Goal: Task Accomplishment & Management: Manage account settings

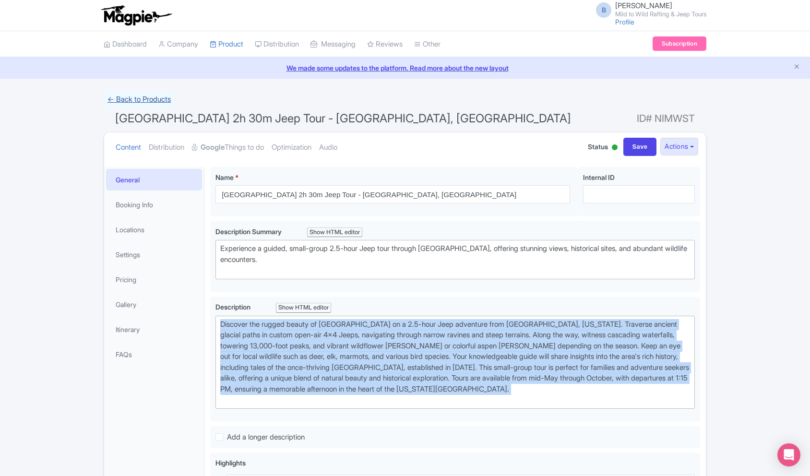
click at [166, 106] on link "← Back to Products" at bounding box center [139, 99] width 71 height 19
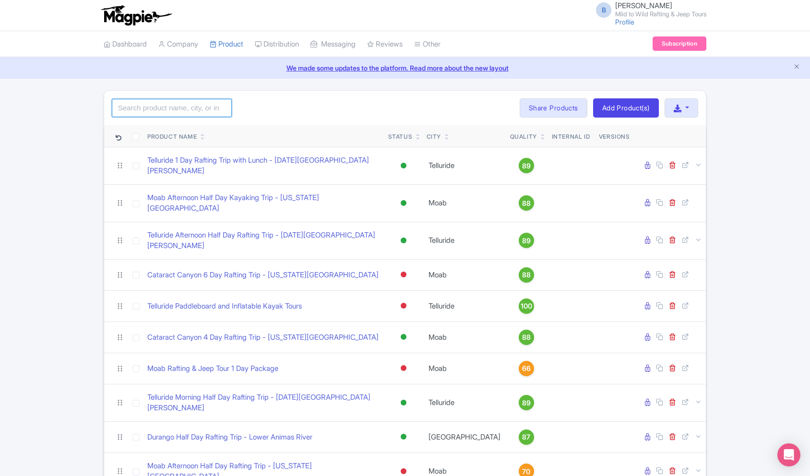
click at [168, 106] on input "search" at bounding box center [172, 108] width 120 height 18
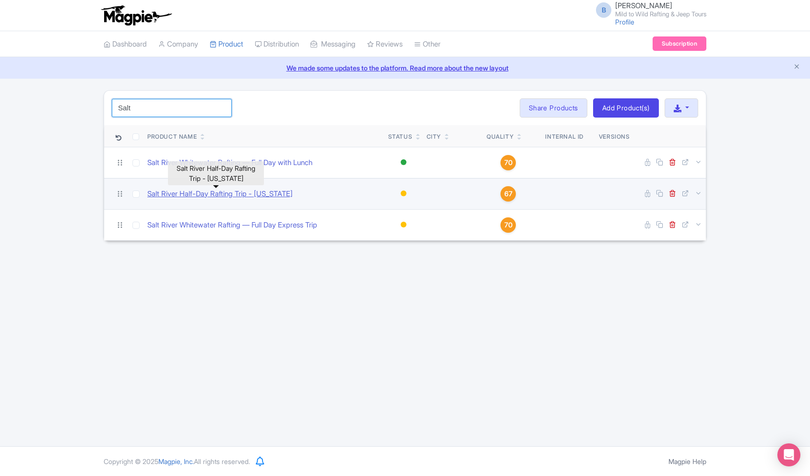
type input "Salt"
click at [200, 193] on link "Salt River Half-Day Rafting Trip - [US_STATE]" at bounding box center [219, 194] width 145 height 11
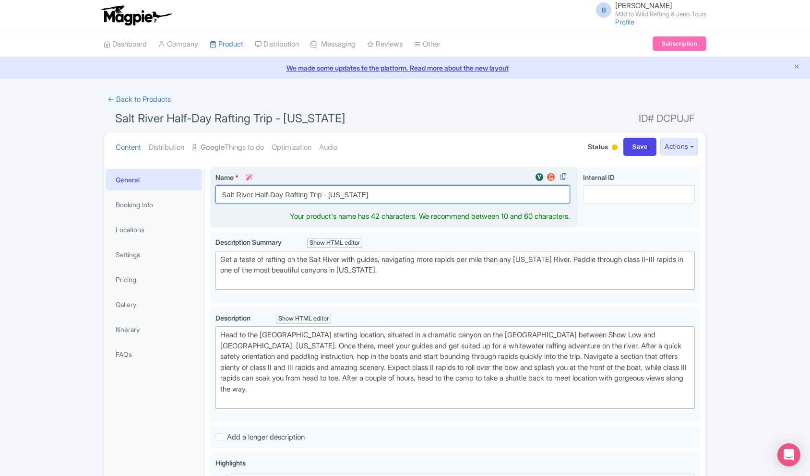
drag, startPoint x: 254, startPoint y: 193, endPoint x: 275, endPoint y: 194, distance: 21.2
click at [400, 198] on input "Salt River Half-Day Rafting Trip - [US_STATE]" at bounding box center [392, 194] width 355 height 18
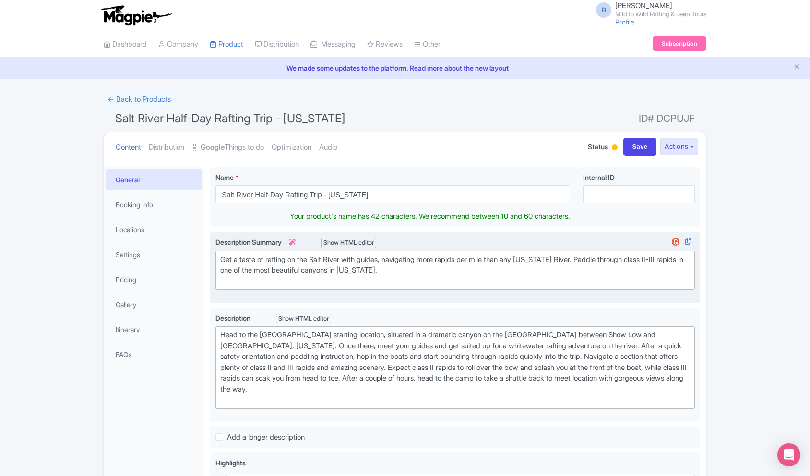
click at [365, 276] on trix-editor "Get a taste of rafting on the Salt River with guides, navigating more rapids pe…" at bounding box center [454, 270] width 479 height 39
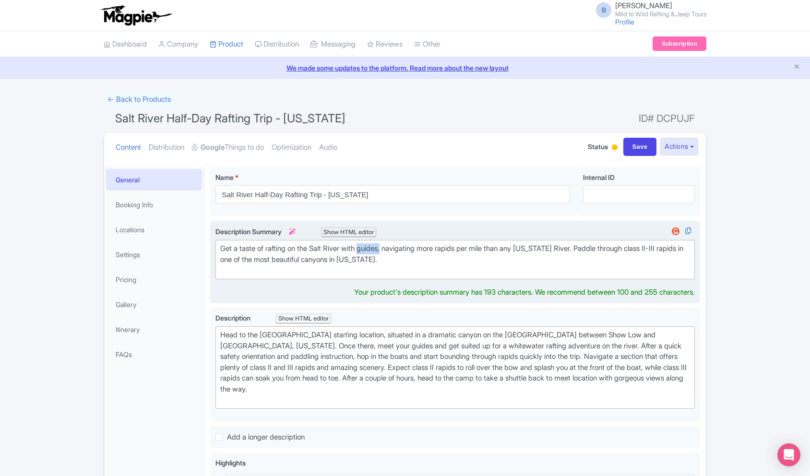
drag, startPoint x: 390, startPoint y: 248, endPoint x: 366, endPoint y: 247, distance: 24.0
click at [366, 247] on div "Get a taste of rafting on the Salt River with guides, navigating more rapids pe…" at bounding box center [455, 259] width 470 height 33
type trix-editor "<div>Get a taste of rafting on the Salt River with this guided small-group trip…"
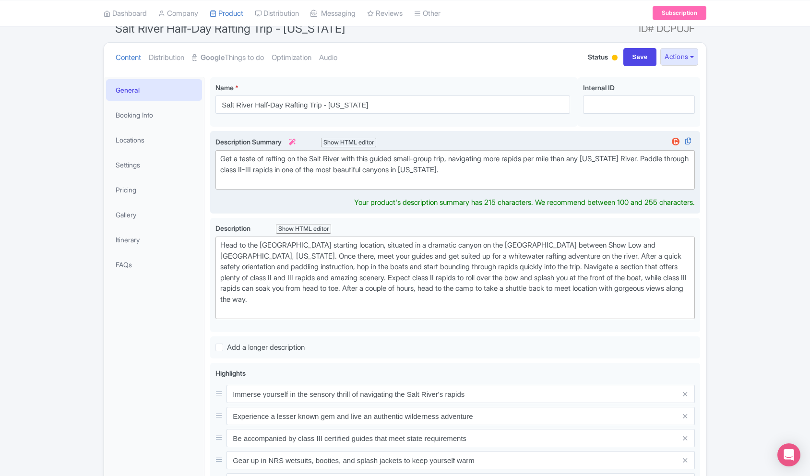
scroll to position [90, 0]
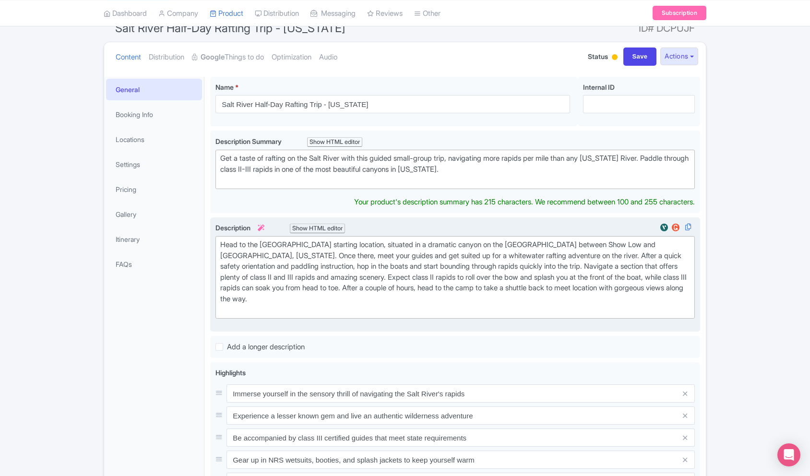
click at [328, 295] on div "Head to the [GEOGRAPHIC_DATA] starting location, situated in a dramatic canyon …" at bounding box center [455, 277] width 470 height 76
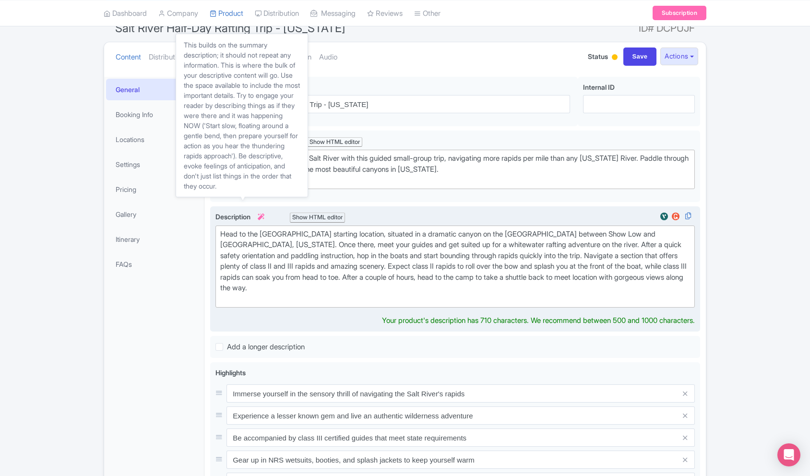
click at [260, 214] on icon at bounding box center [261, 217] width 7 height 7
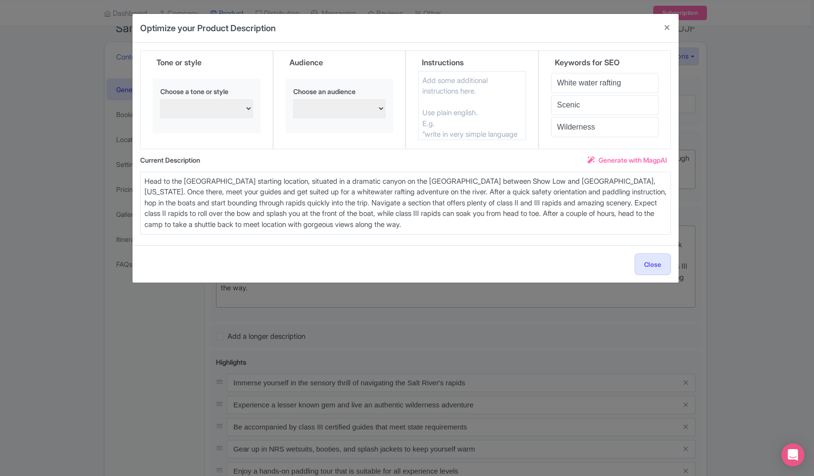
drag, startPoint x: 216, startPoint y: 120, endPoint x: 216, endPoint y: 109, distance: 11.0
click at [216, 115] on div "Choose a tone or style persuasive, informative, and engaging Excited and enthus…" at bounding box center [207, 106] width 108 height 55
click at [216, 109] on select "persuasive, informative, and engaging Excited and enthusiastic Confident and as…" at bounding box center [206, 108] width 93 height 19
select select "Professional and informative"
click at [160, 99] on select "persuasive, informative, and engaging Excited and enthusiastic Confident and as…" at bounding box center [206, 108] width 93 height 19
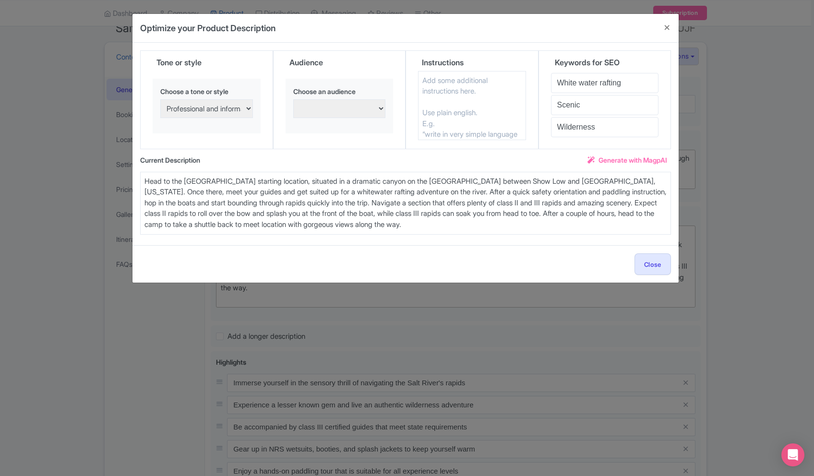
click at [352, 107] on select "Families with young children Confident and assertive Adventure seekers and thri…" at bounding box center [339, 108] width 93 height 19
select select "Adventure seekers and thrill-seekers"
click at [293, 99] on select "Families with young children Confident and assertive Adventure seekers and thri…" at bounding box center [339, 108] width 93 height 19
click at [470, 114] on textarea at bounding box center [472, 105] width 108 height 69
type textarea "U"
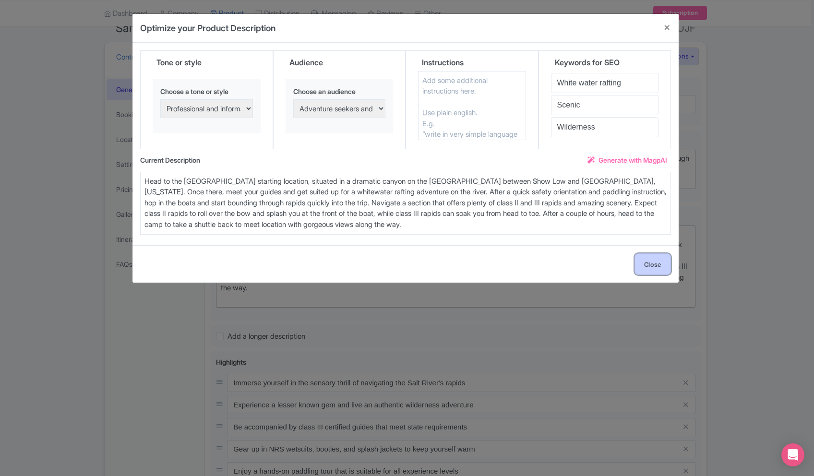
click at [659, 264] on button "Close" at bounding box center [652, 264] width 36 height 22
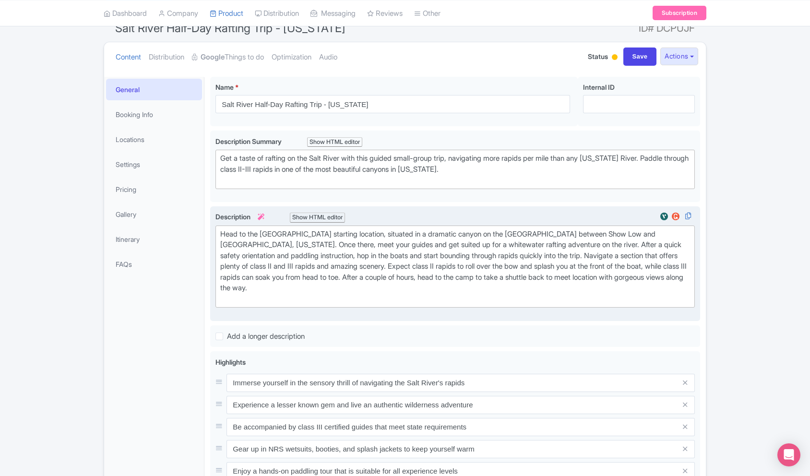
click at [270, 215] on label "Description i Show HTML editor" at bounding box center [454, 217] width 479 height 11
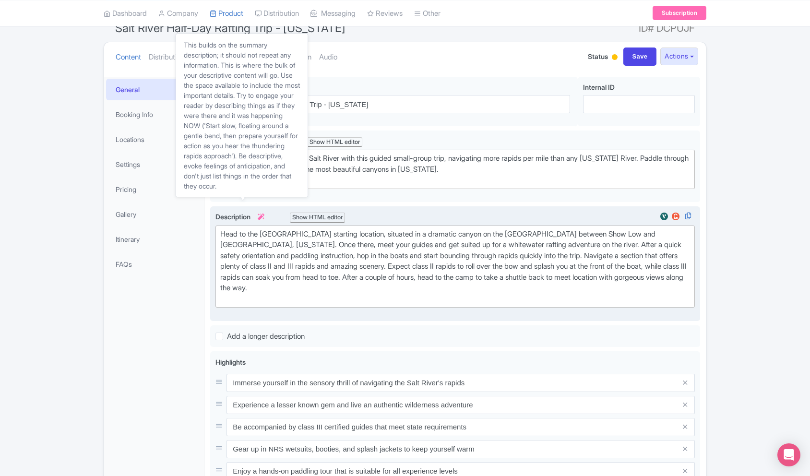
click at [264, 215] on icon at bounding box center [261, 217] width 7 height 7
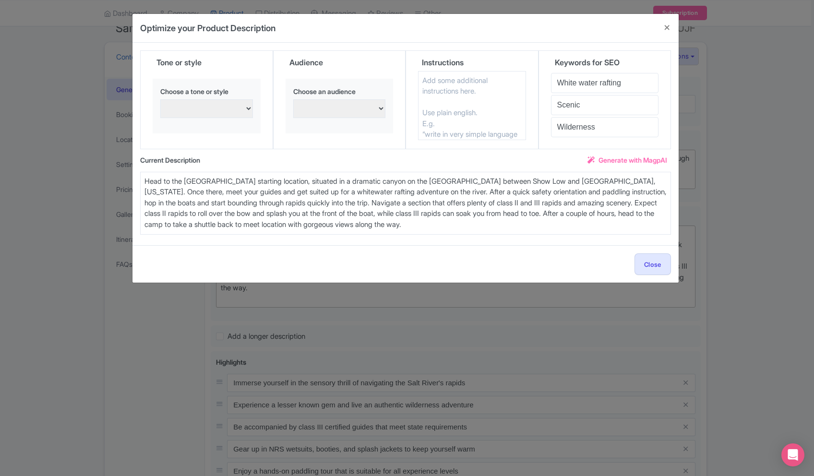
click at [238, 107] on select "persuasive, informative, and engaging Excited and enthusiastic Confident and as…" at bounding box center [206, 108] width 93 height 19
select select "Professional and informative"
click at [160, 99] on select "persuasive, informative, and engaging Excited and enthusiastic Confident and as…" at bounding box center [206, 108] width 93 height 19
click at [339, 108] on select "Families with young children Confident and assertive Adventure seekers and thri…" at bounding box center [339, 108] width 93 height 19
select select "Adventure seekers and thrill-seekers"
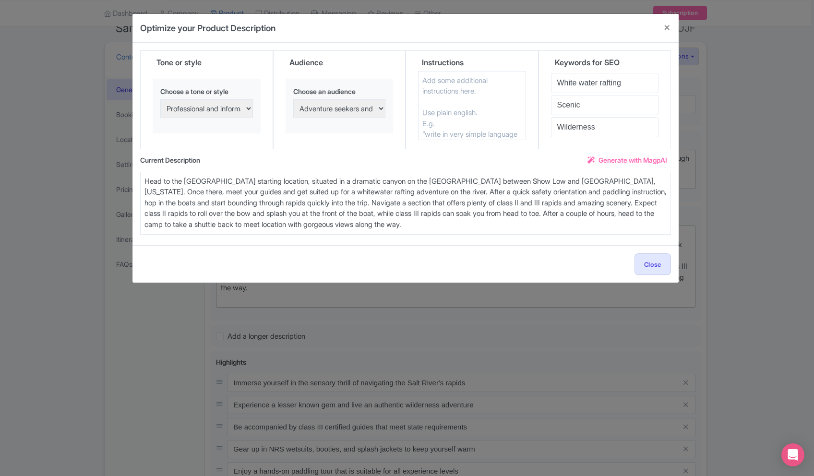
click at [293, 99] on select "Families with young children Confident and assertive Adventure seekers and thri…" at bounding box center [339, 108] width 93 height 19
click at [471, 84] on textarea at bounding box center [472, 105] width 108 height 69
type textarea "Use the current description, but make it less of an outline"
click at [626, 158] on span "Generate with MagpAI" at bounding box center [632, 160] width 69 height 10
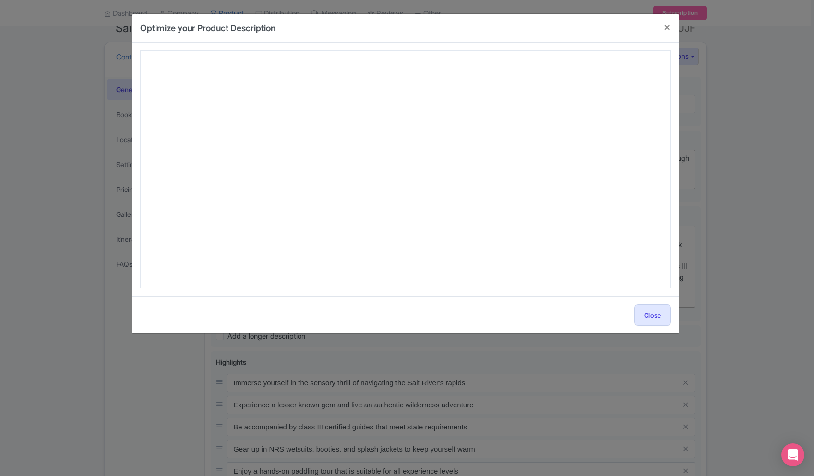
type textarea "Embark on an unforgettable Salt River Half-Day Rafting Trip in [US_STATE]—perfe…"
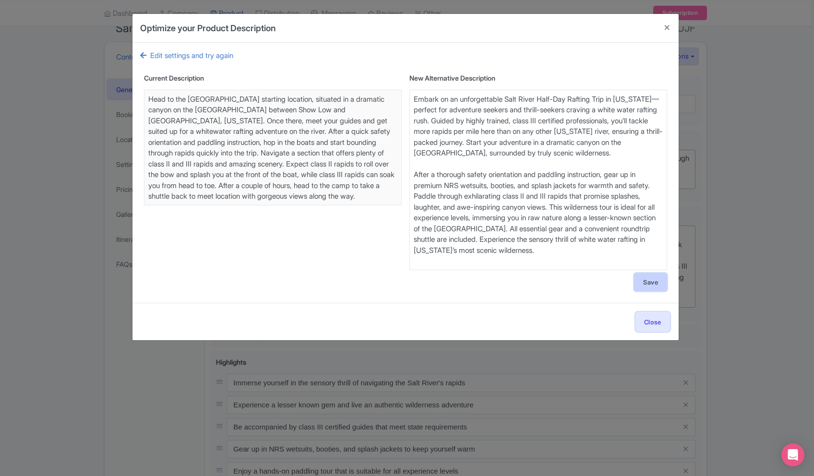
click at [650, 283] on button "Save" at bounding box center [650, 282] width 33 height 18
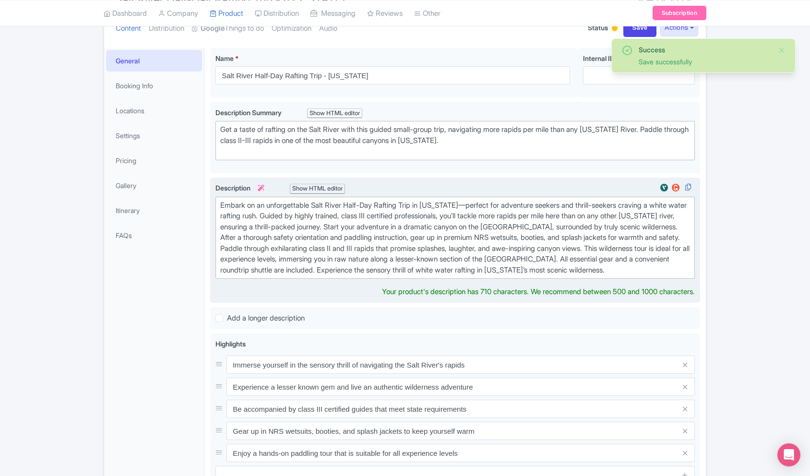
scroll to position [120, 0]
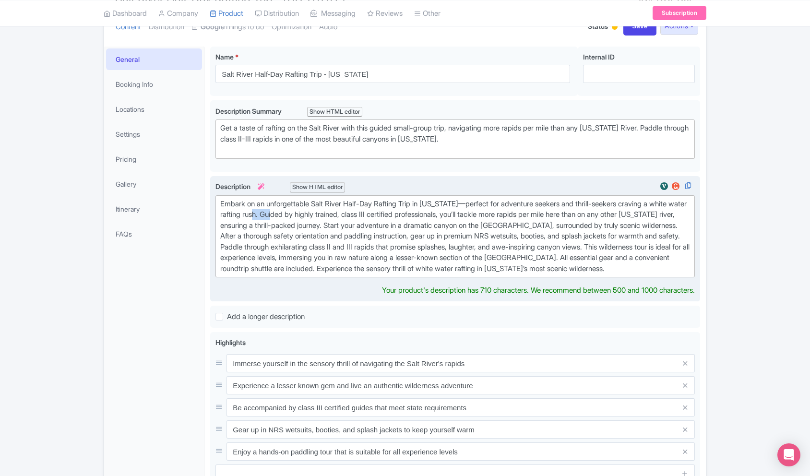
drag, startPoint x: 308, startPoint y: 214, endPoint x: 292, endPoint y: 214, distance: 15.8
click at [286, 215] on div "Embark on an unforgettable Salt River Half-Day Rafting Trip in [US_STATE]—perfe…" at bounding box center [455, 237] width 470 height 76
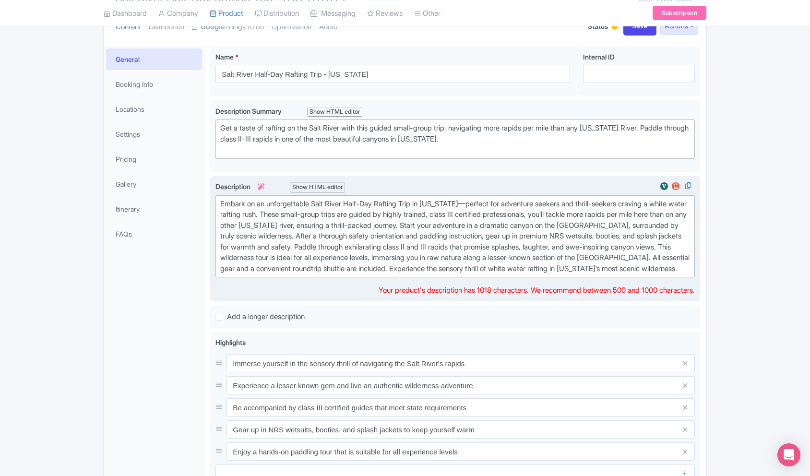
click at [426, 274] on div at bounding box center [455, 237] width 470 height 76
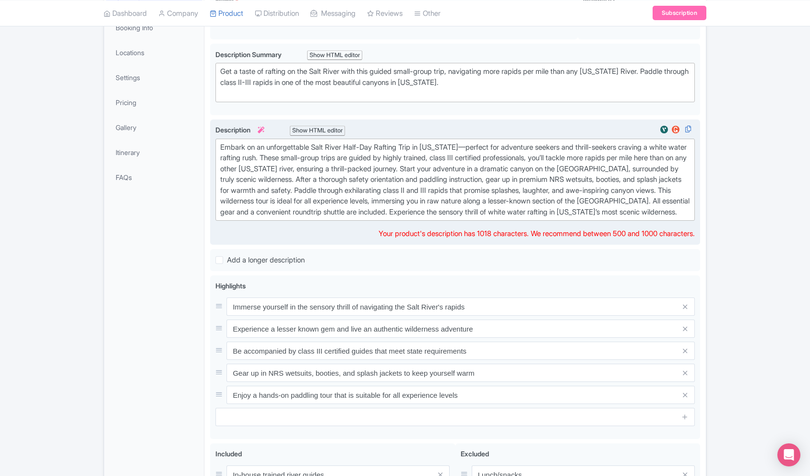
scroll to position [178, 0]
drag, startPoint x: 478, startPoint y: 167, endPoint x: 459, endPoint y: 169, distance: 19.7
click at [459, 169] on div at bounding box center [455, 180] width 470 height 76
click at [510, 167] on div "Embark on an unforgettable Salt River Half-Day Rafting Trip in [US_STATE]—perfe…" at bounding box center [455, 180] width 470 height 76
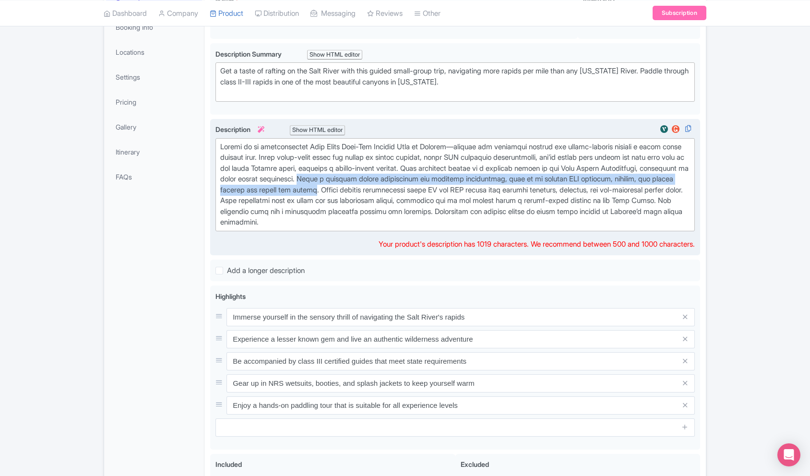
drag, startPoint x: 419, startPoint y: 190, endPoint x: 398, endPoint y: 177, distance: 24.5
click at [398, 177] on div at bounding box center [455, 185] width 470 height 86
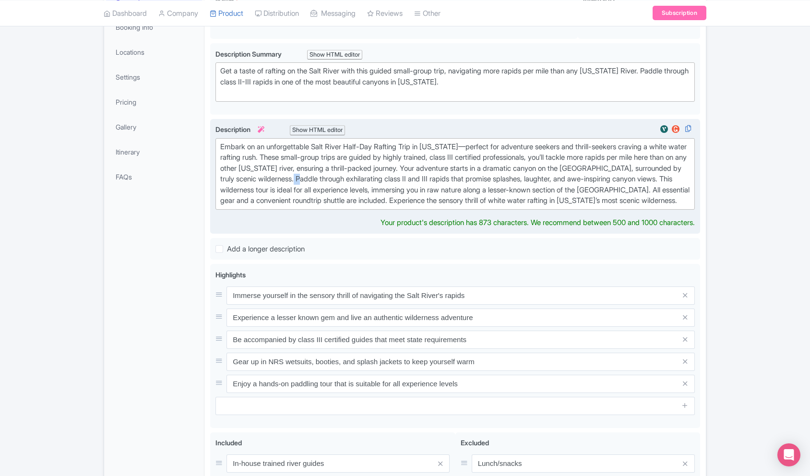
click at [395, 179] on div "Embark on an unforgettable Salt River Half-Day Rafting Trip in [US_STATE]—perfe…" at bounding box center [455, 174] width 470 height 65
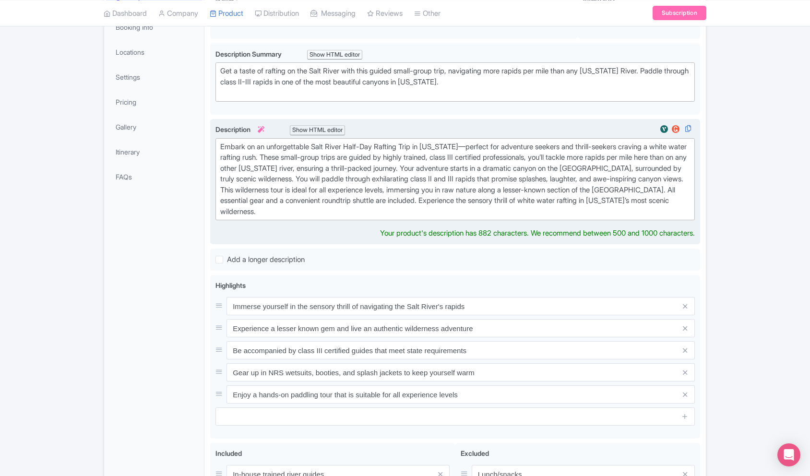
type trix-editor "<div>Embark on an unforgettable Salt River Half-Day Rafting Trip in [US_STATE]—…"
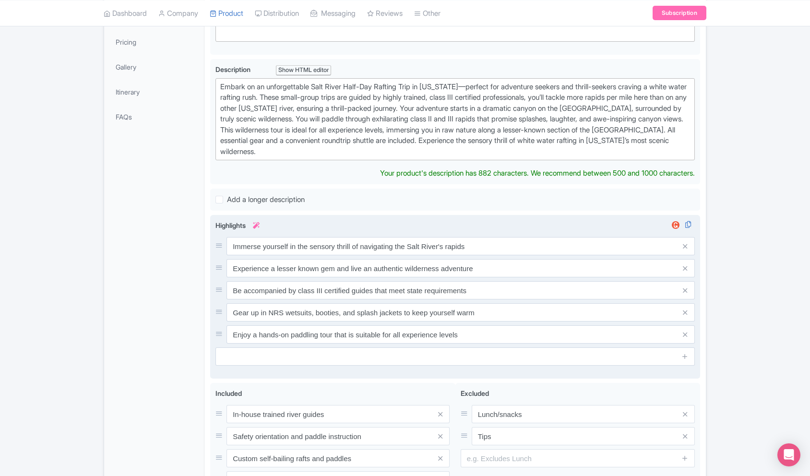
scroll to position [237, 0]
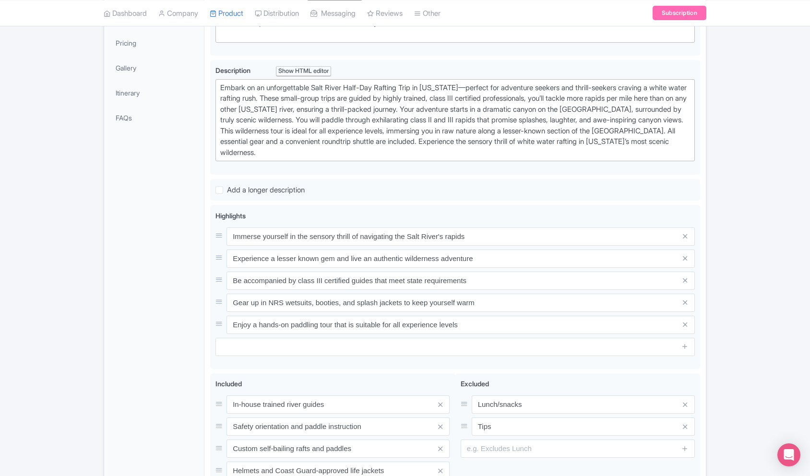
drag, startPoint x: 450, startPoint y: 210, endPoint x: 579, endPoint y: 6, distance: 240.9
click at [0, 0] on div "B [PERSON_NAME] Mild to Wild Rafting & Jeep Tours Profile Users Settings Sign o…" at bounding box center [405, 192] width 810 height 858
